Goal: Transaction & Acquisition: Purchase product/service

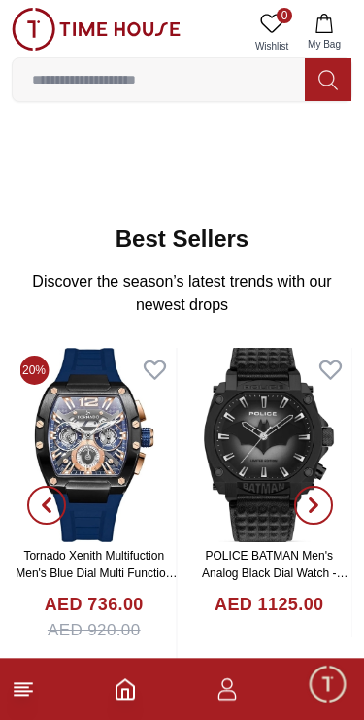
scroll to position [182, 0]
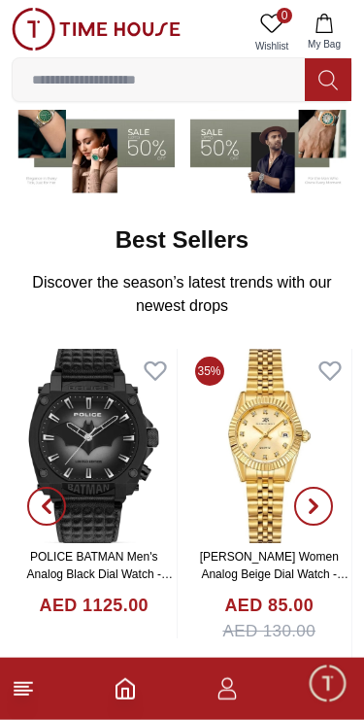
click at [35, 672] on footer at bounding box center [182, 689] width 364 height 62
click at [26, 689] on icon at bounding box center [23, 688] width 23 height 23
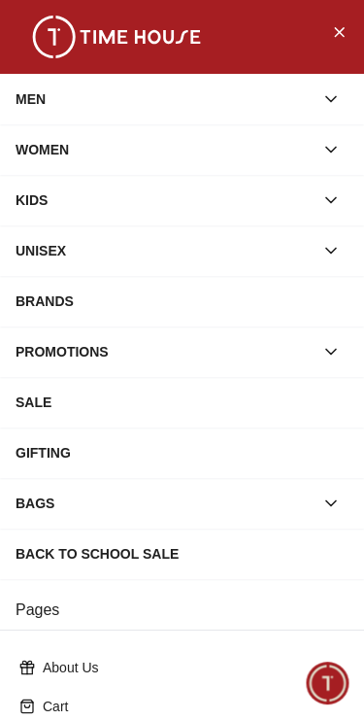
click at [308, 102] on div "MEN" at bounding box center [165, 99] width 298 height 35
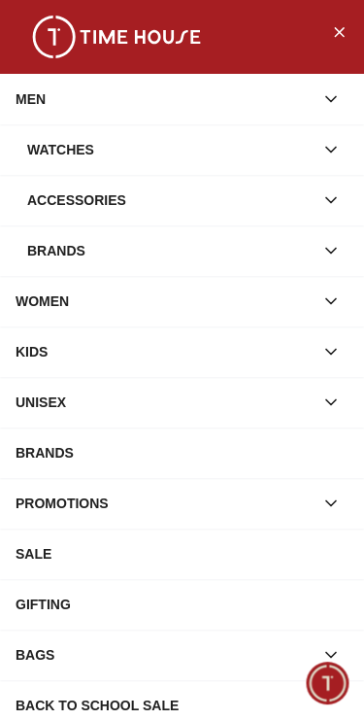
click at [261, 144] on div "Watches" at bounding box center [170, 149] width 287 height 35
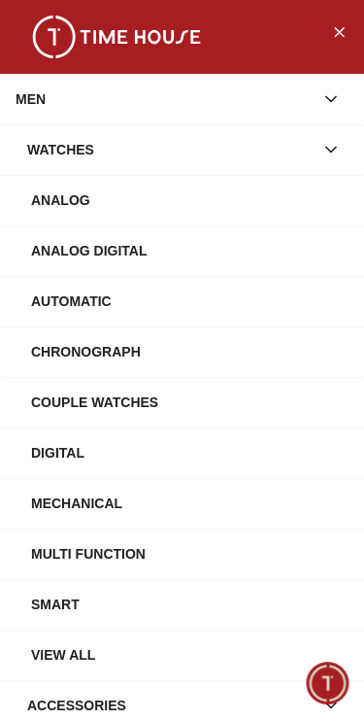
click at [282, 139] on div "Watches" at bounding box center [170, 149] width 287 height 35
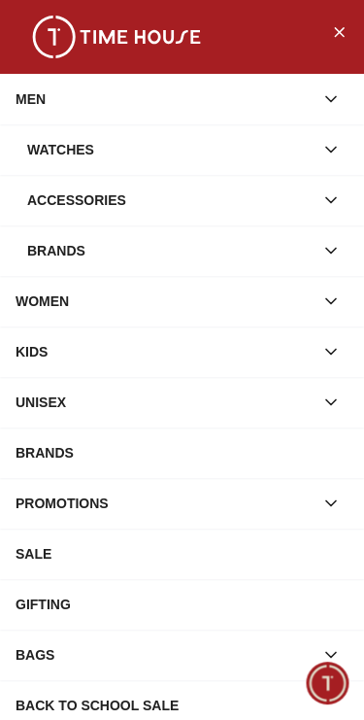
click at [308, 187] on div "Accessories" at bounding box center [170, 200] width 287 height 35
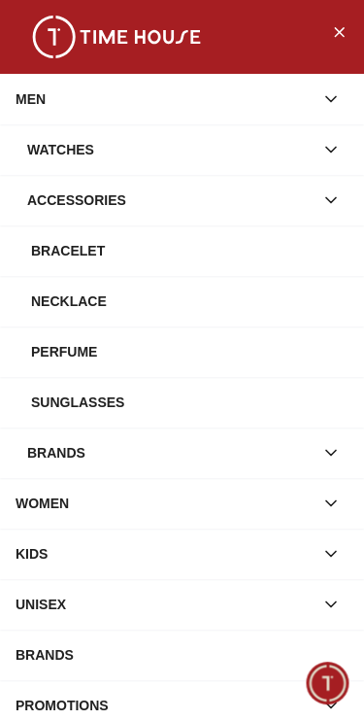
scroll to position [0, 0]
click at [232, 137] on div "Watches" at bounding box center [170, 149] width 287 height 35
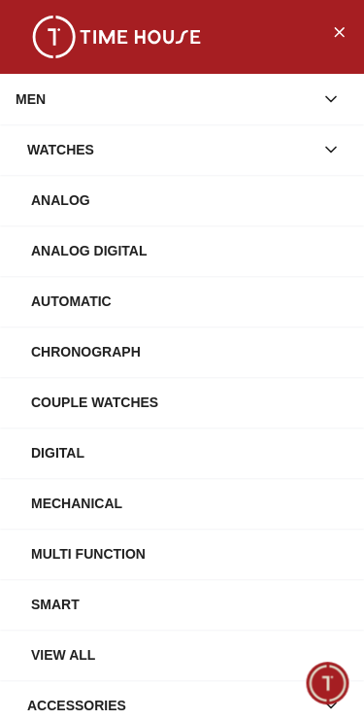
click at [217, 145] on div "Watches" at bounding box center [170, 149] width 287 height 35
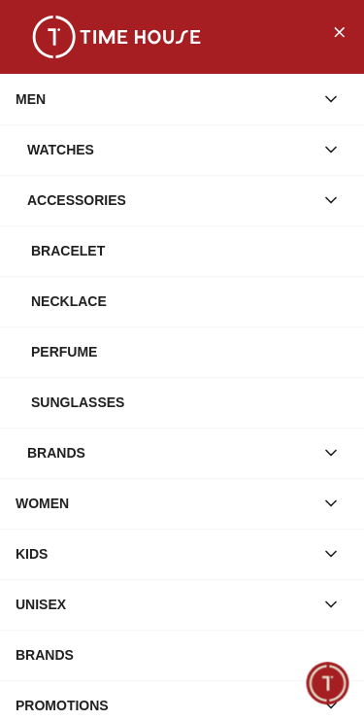
click at [254, 149] on div "Watches" at bounding box center [170, 149] width 287 height 35
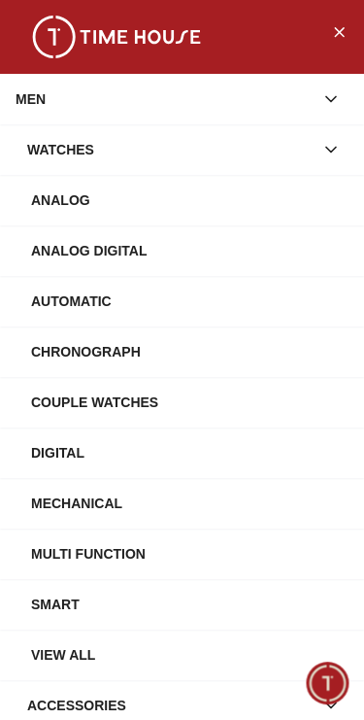
click at [231, 649] on div "View All" at bounding box center [190, 654] width 318 height 35
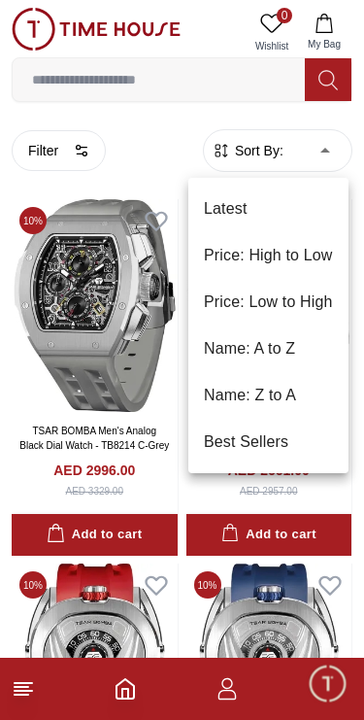
click at [320, 295] on li "Price: Low to High" at bounding box center [269, 302] width 160 height 47
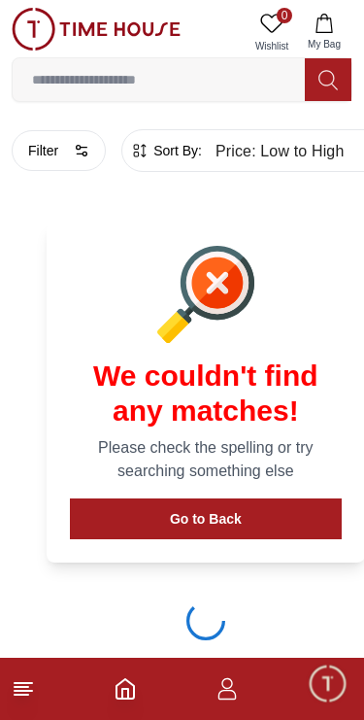
type input "*"
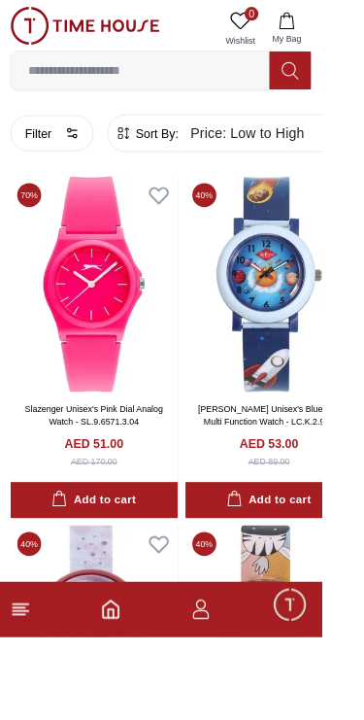
click at [67, 151] on button "Filter" at bounding box center [59, 150] width 94 height 41
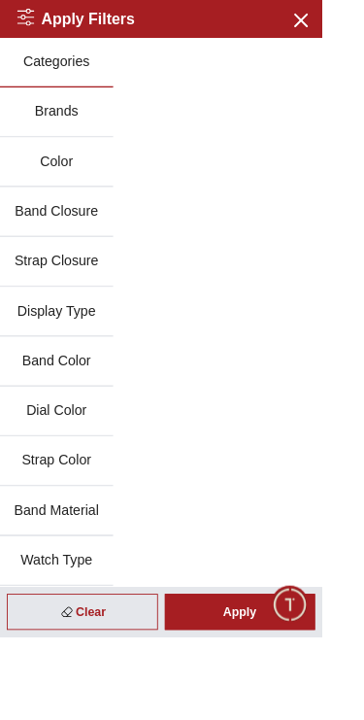
click at [101, 236] on button "Band Closure" at bounding box center [64, 240] width 128 height 56
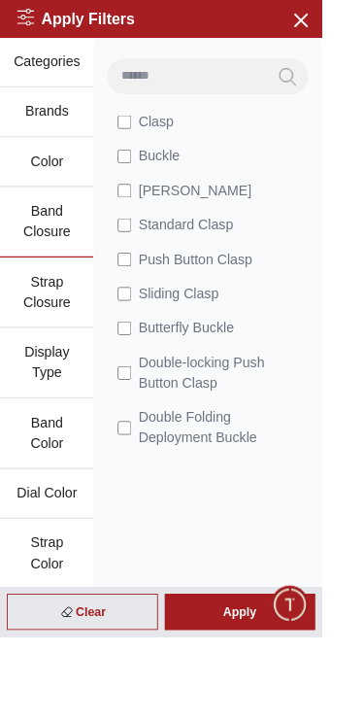
click at [56, 476] on button "Band Color" at bounding box center [53, 491] width 106 height 80
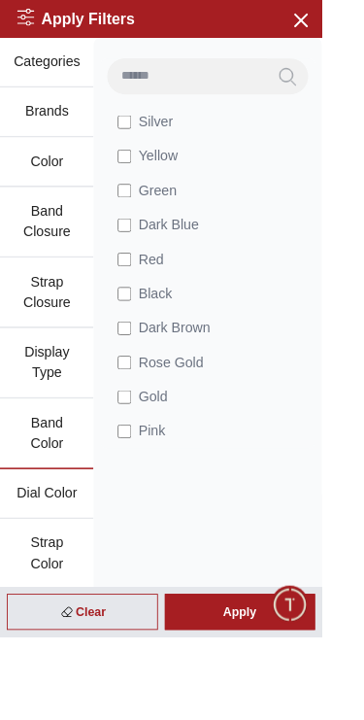
click at [57, 127] on button "Brands" at bounding box center [53, 127] width 106 height 56
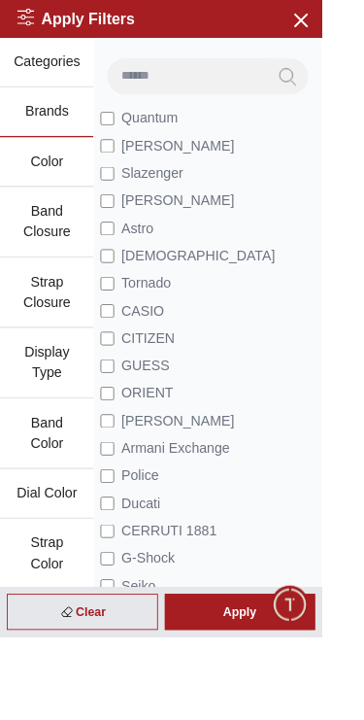
click at [116, 173] on label "[PERSON_NAME]" at bounding box center [190, 165] width 152 height 23
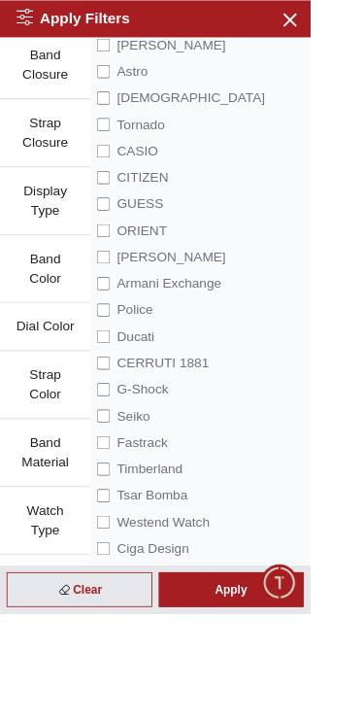
scroll to position [174, 0]
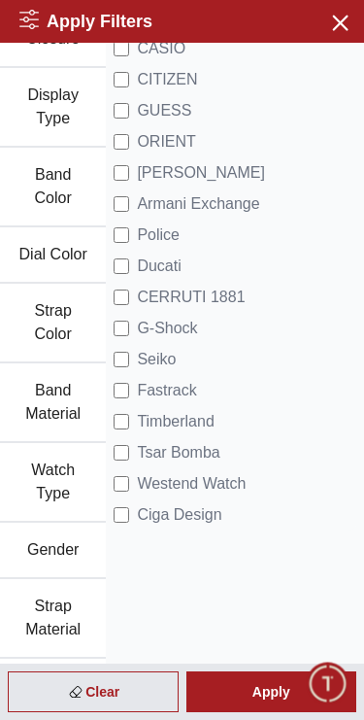
scroll to position [305, 0]
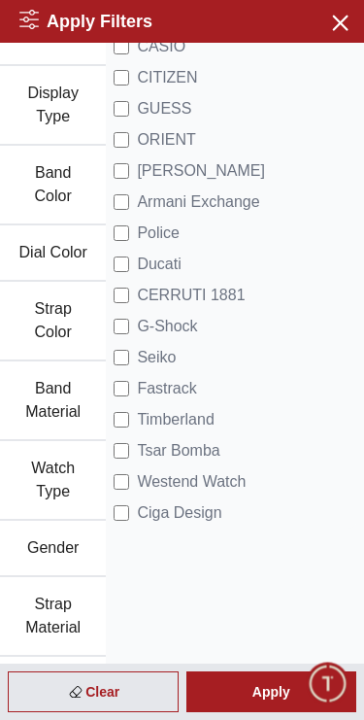
click at [257, 684] on div "Apply" at bounding box center [272, 691] width 171 height 41
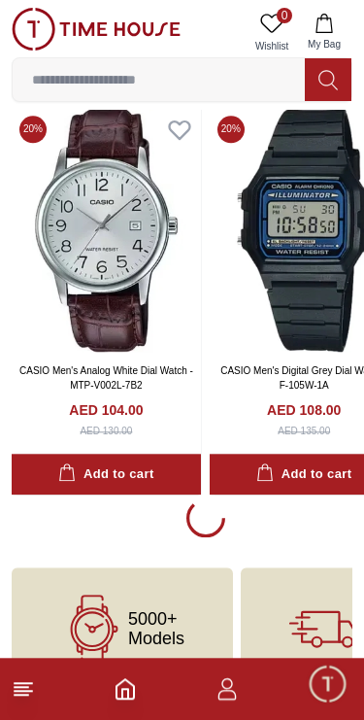
scroll to position [3686, 0]
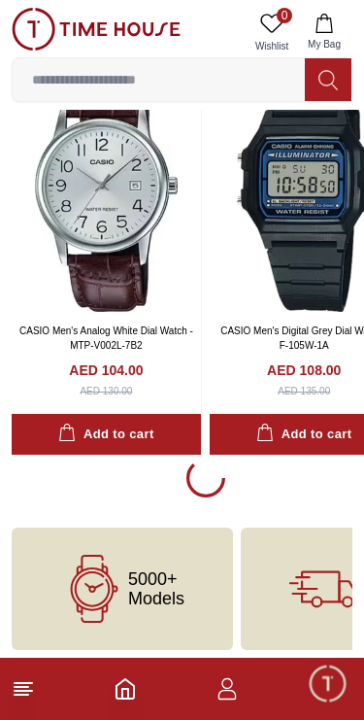
scroll to position [3682, 0]
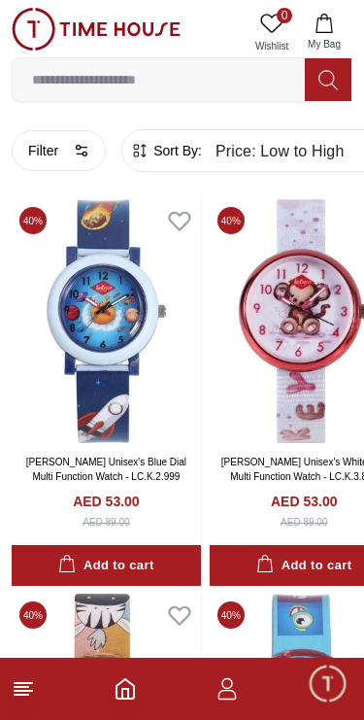
click at [81, 152] on icon "button" at bounding box center [82, 151] width 16 height 16
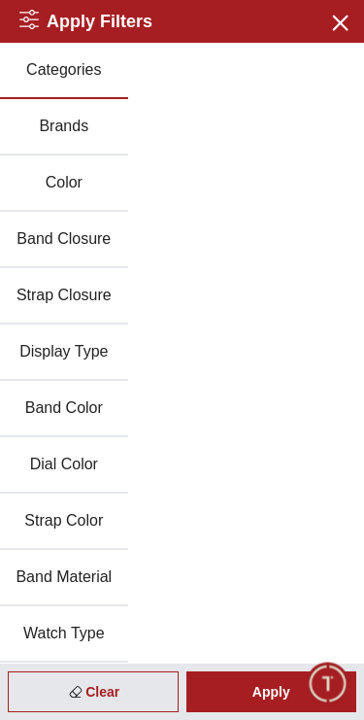
click at [106, 122] on button "Brands" at bounding box center [64, 127] width 128 height 56
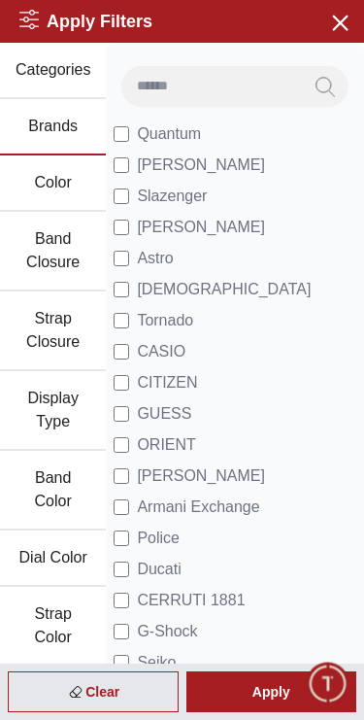
click at [265, 681] on div "Apply" at bounding box center [272, 691] width 171 height 41
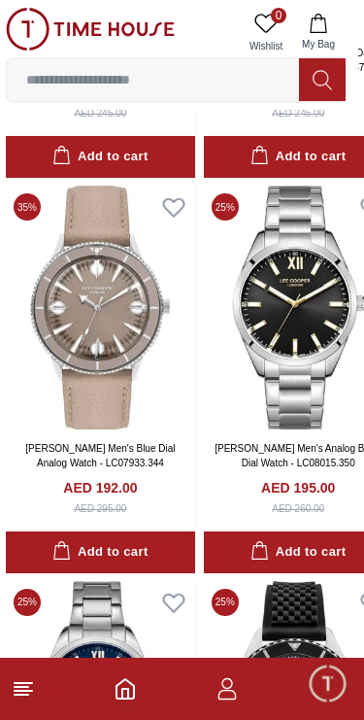
scroll to position [2117, 12]
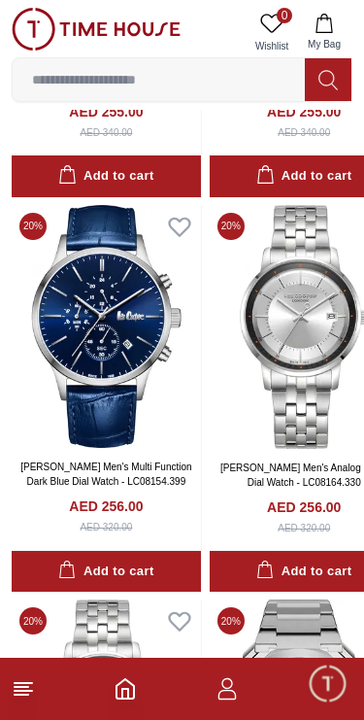
scroll to position [4339, 0]
